Goal: Information Seeking & Learning: Learn about a topic

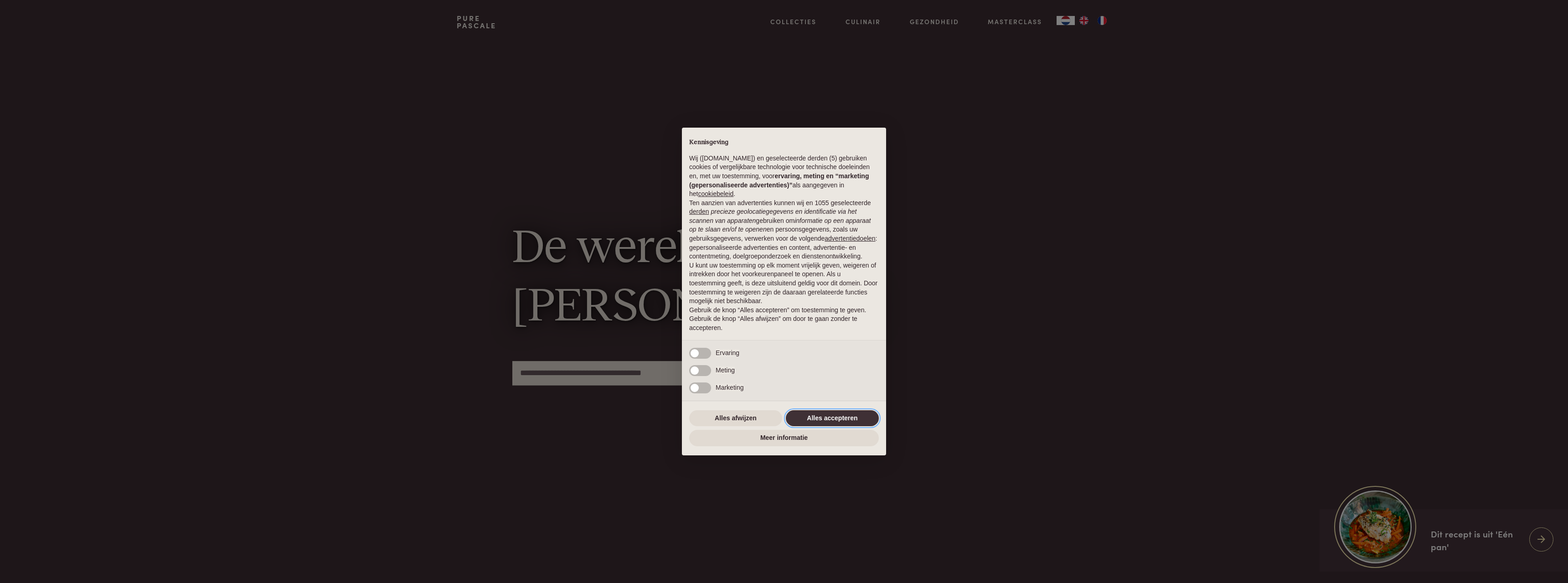
click at [828, 416] on button "Alles accepteren" at bounding box center [832, 418] width 93 height 16
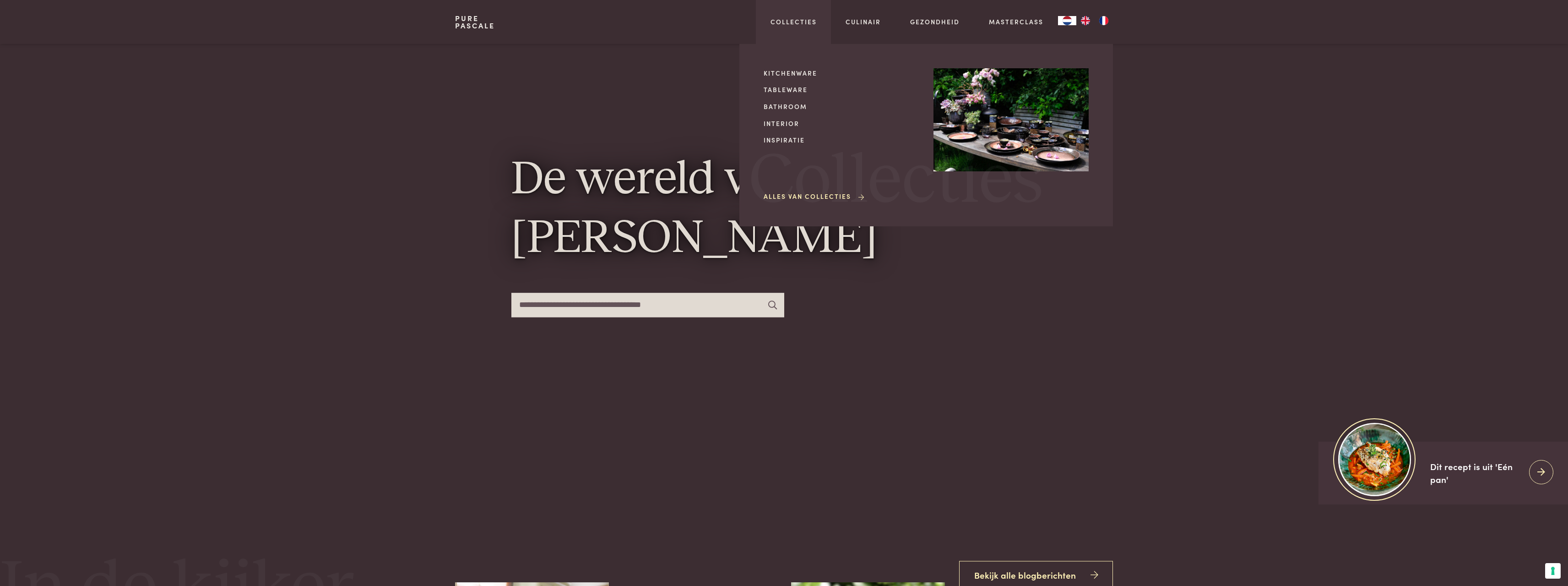
scroll to position [46, 0]
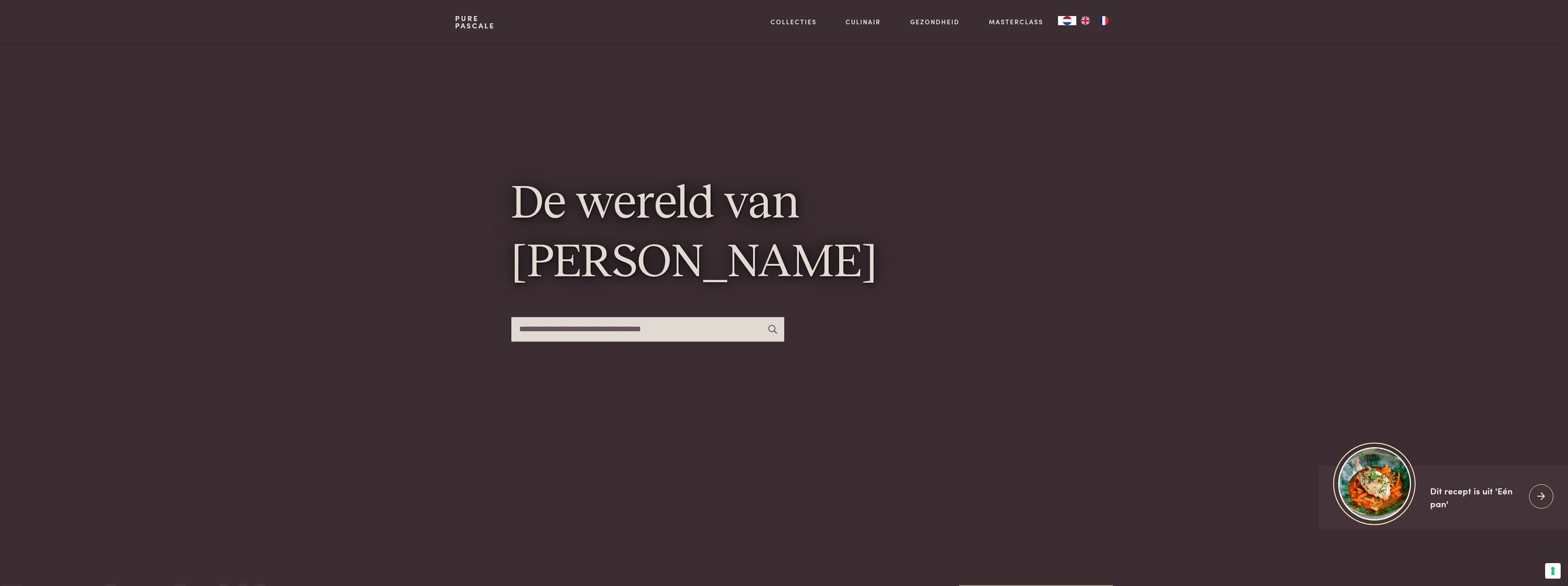
click at [1070, 22] on img "NL" at bounding box center [1067, 20] width 11 height 9
click at [1101, 21] on img "FR" at bounding box center [1103, 20] width 11 height 9
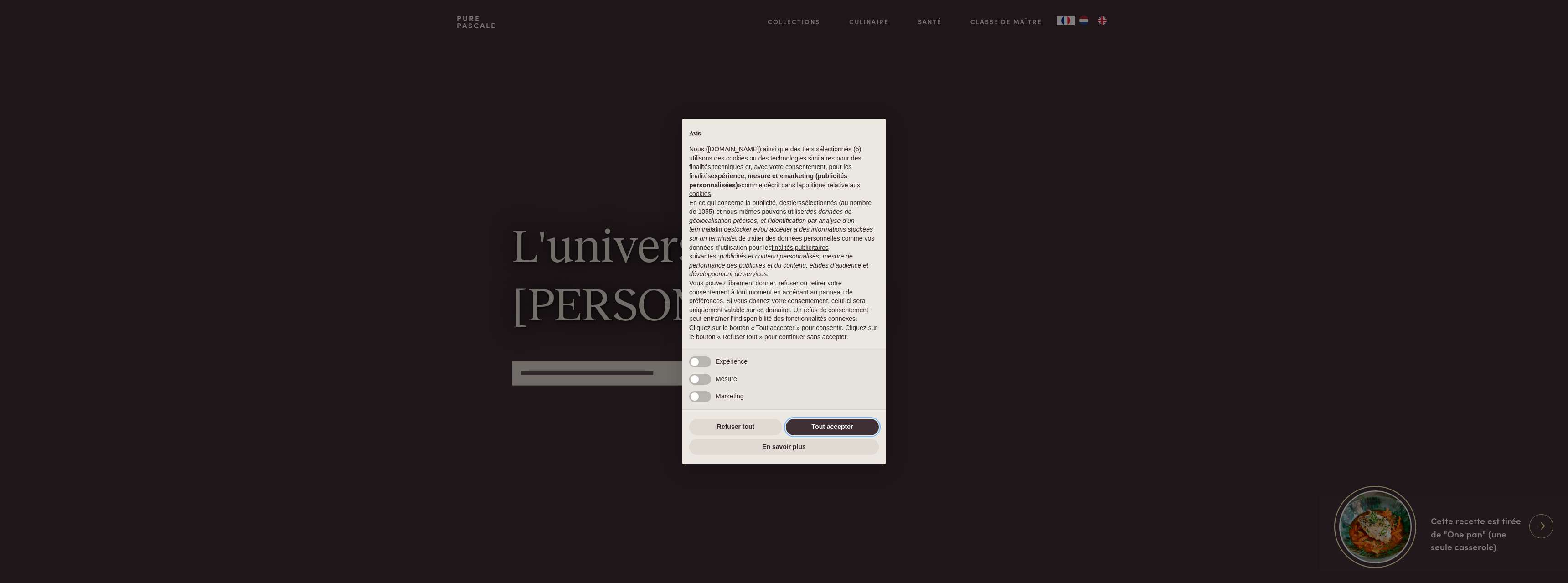
click at [839, 429] on button "Tout accepter" at bounding box center [832, 427] width 93 height 16
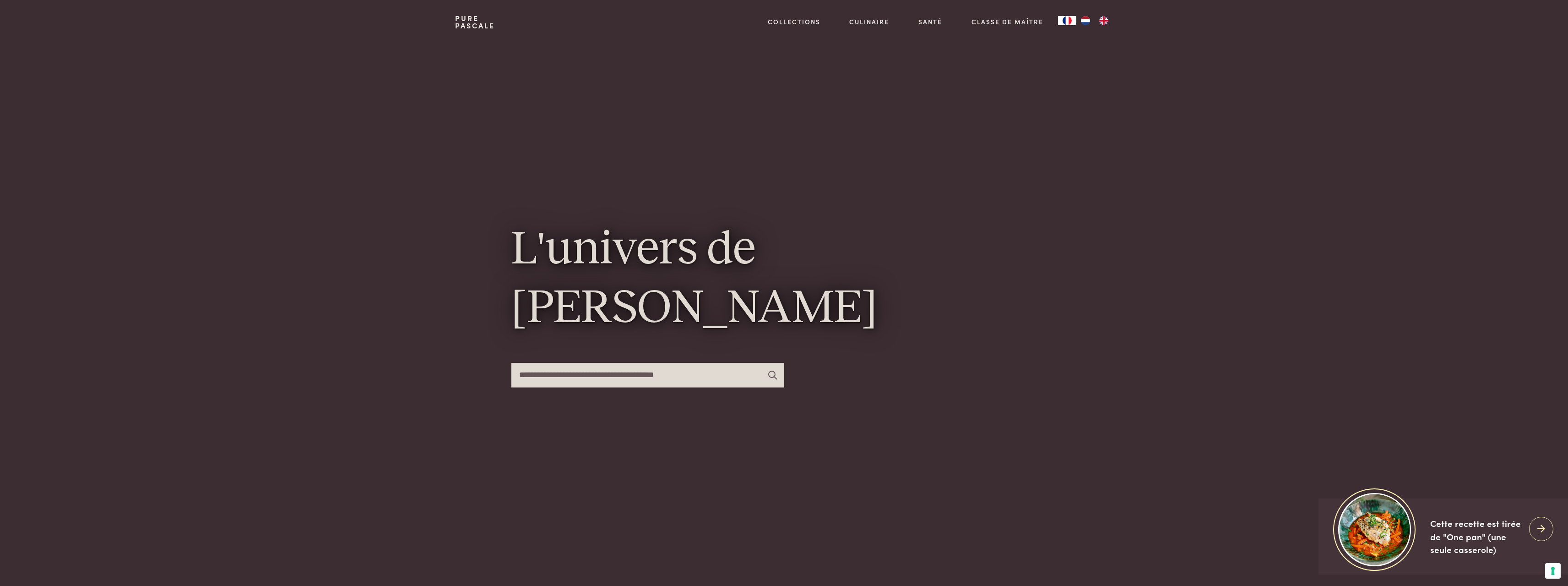
click at [622, 375] on input "text" at bounding box center [647, 375] width 273 height 24
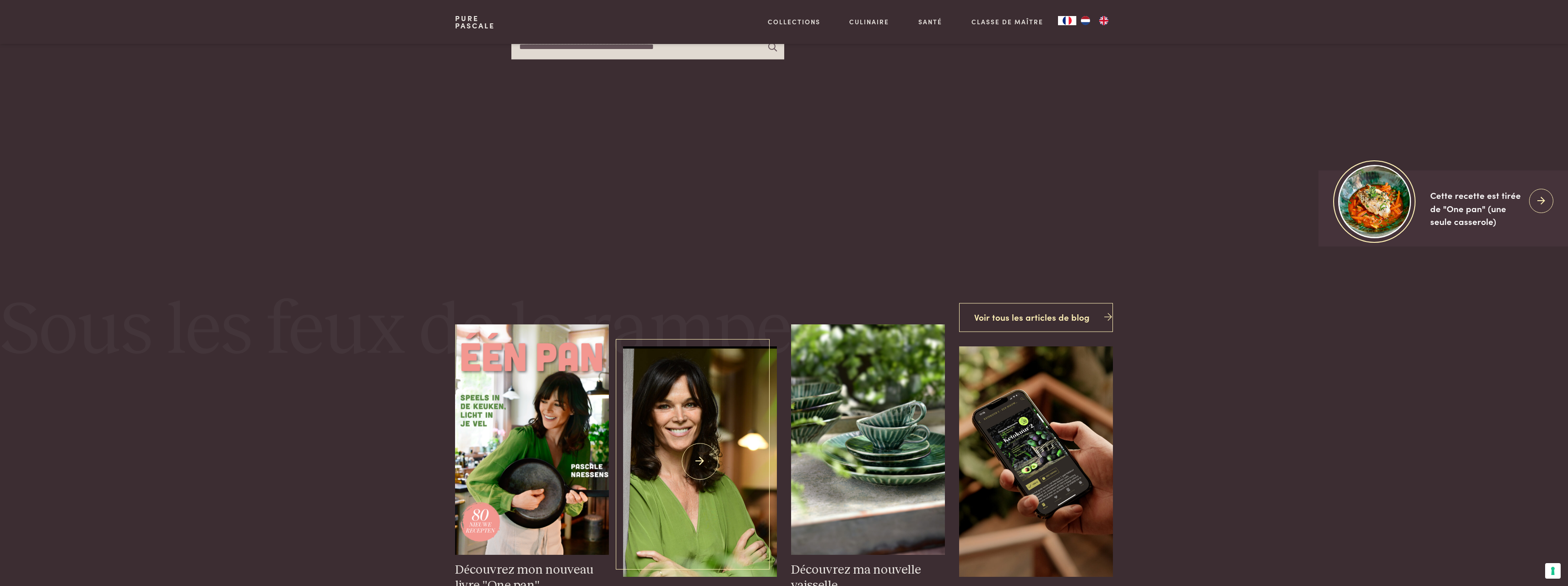
scroll to position [321, 0]
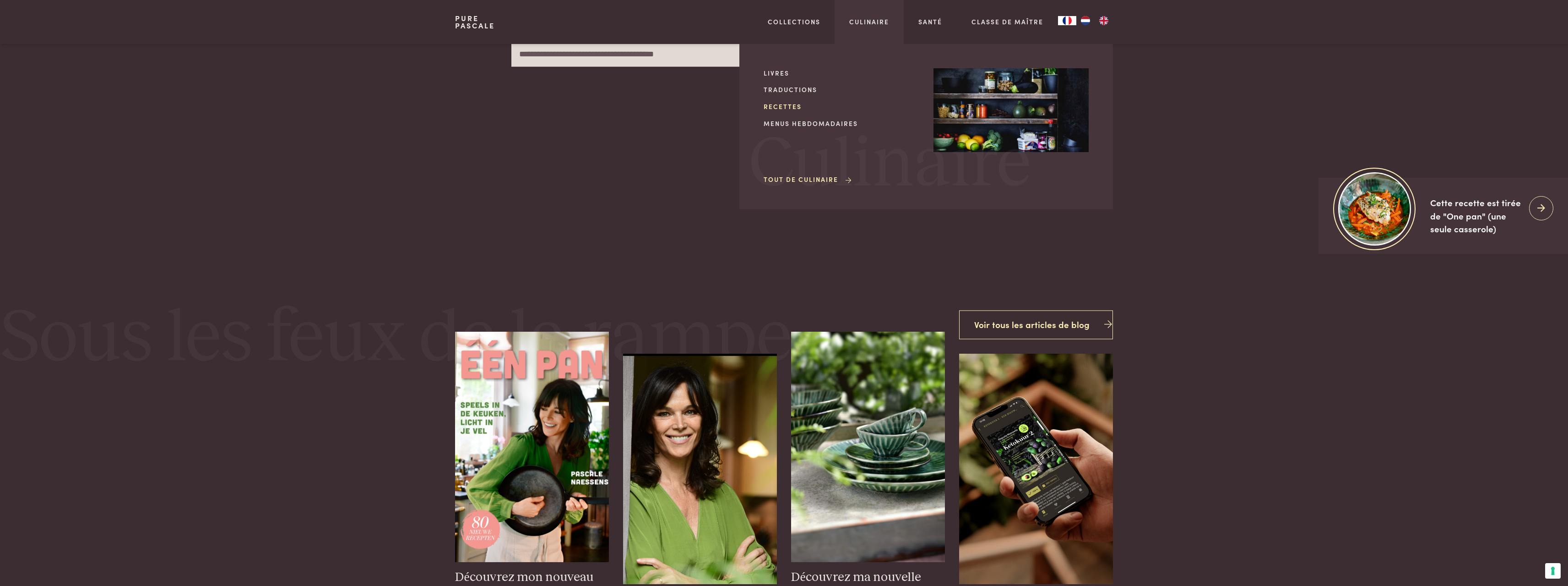
click at [788, 109] on link "Recettes" at bounding box center [841, 106] width 155 height 10
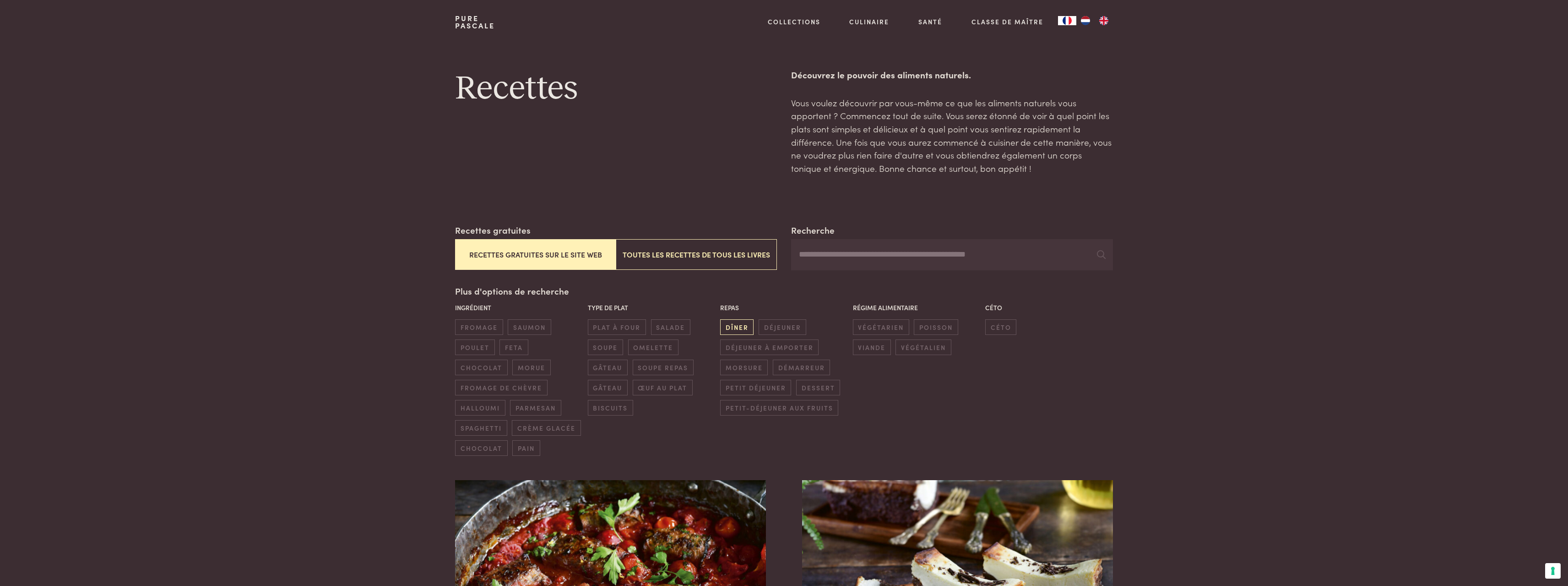
click at [745, 328] on span "dîner" at bounding box center [737, 327] width 34 height 15
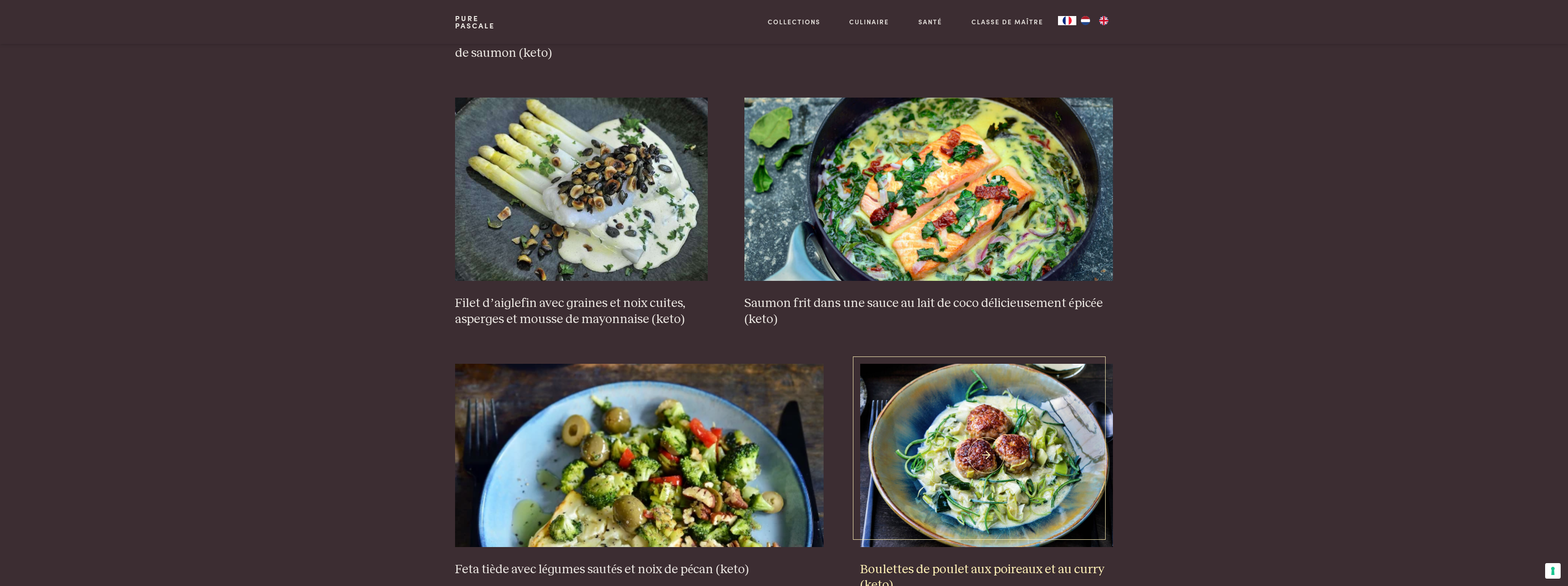
scroll to position [1369, 0]
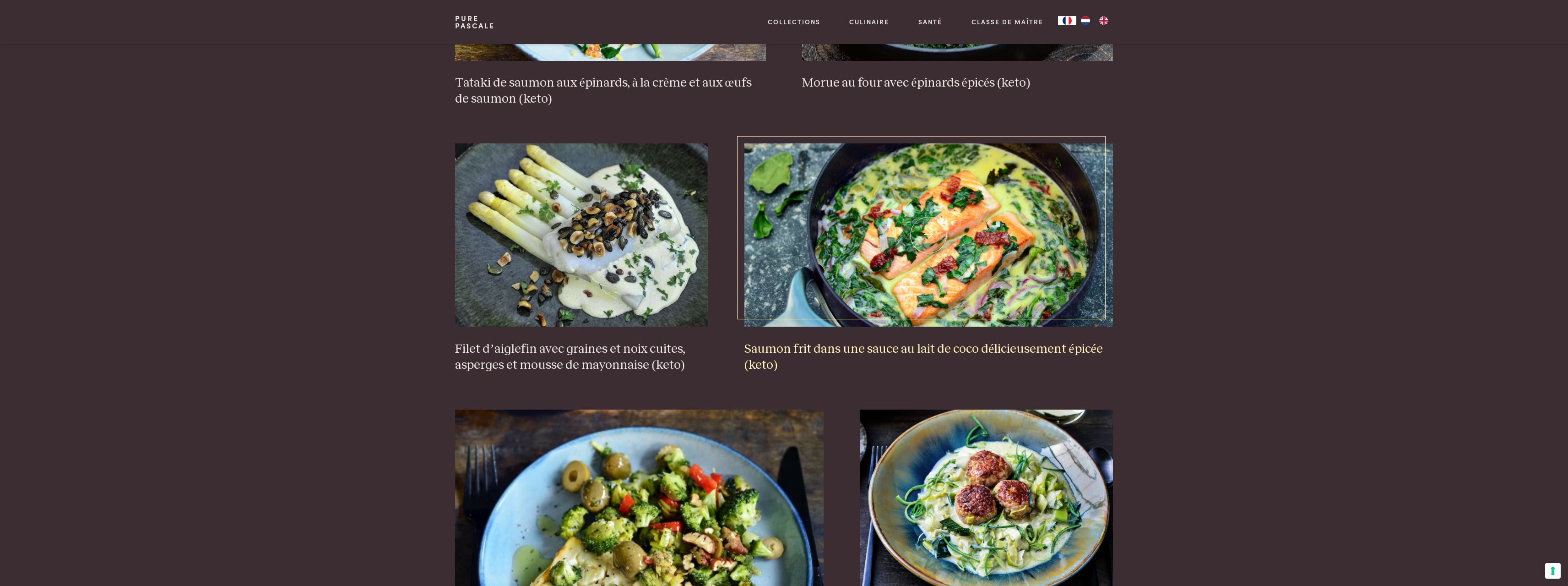
click at [919, 352] on h3 "Saumon frit dans une sauce au lait de coco délicieusement épicée (keto)" at bounding box center [929, 357] width 369 height 32
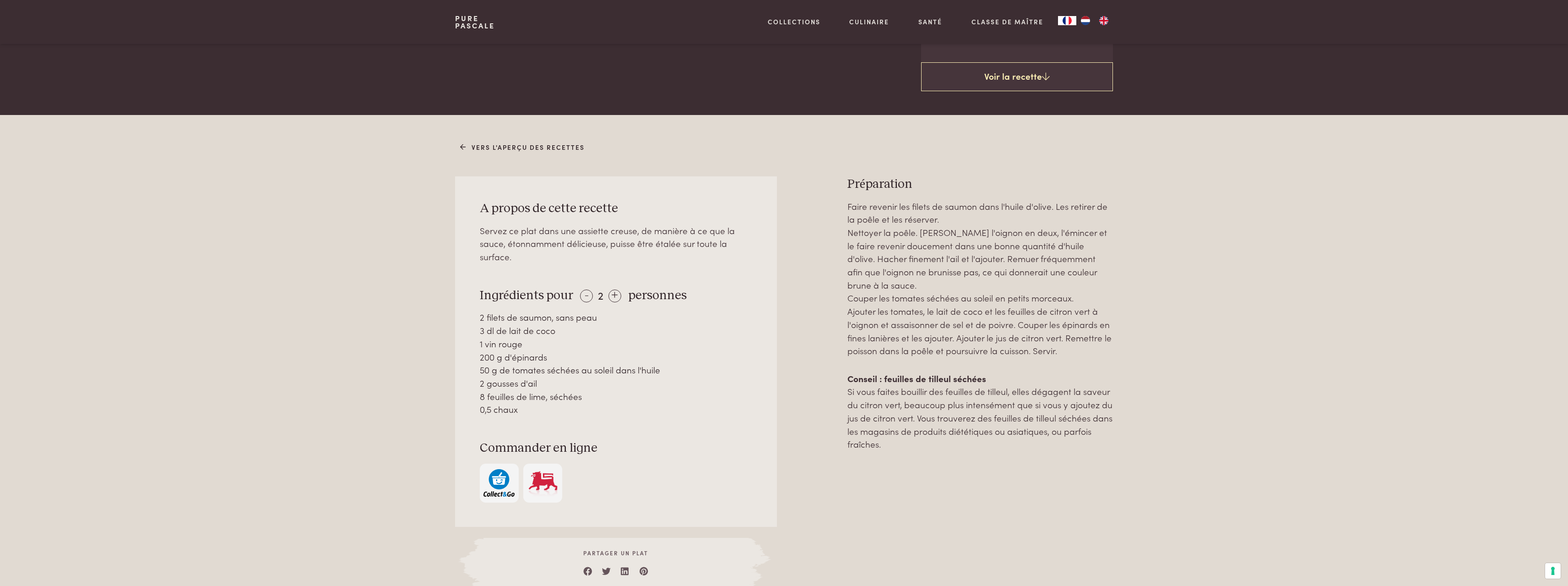
scroll to position [321, 0]
